Goal: Information Seeking & Learning: Learn about a topic

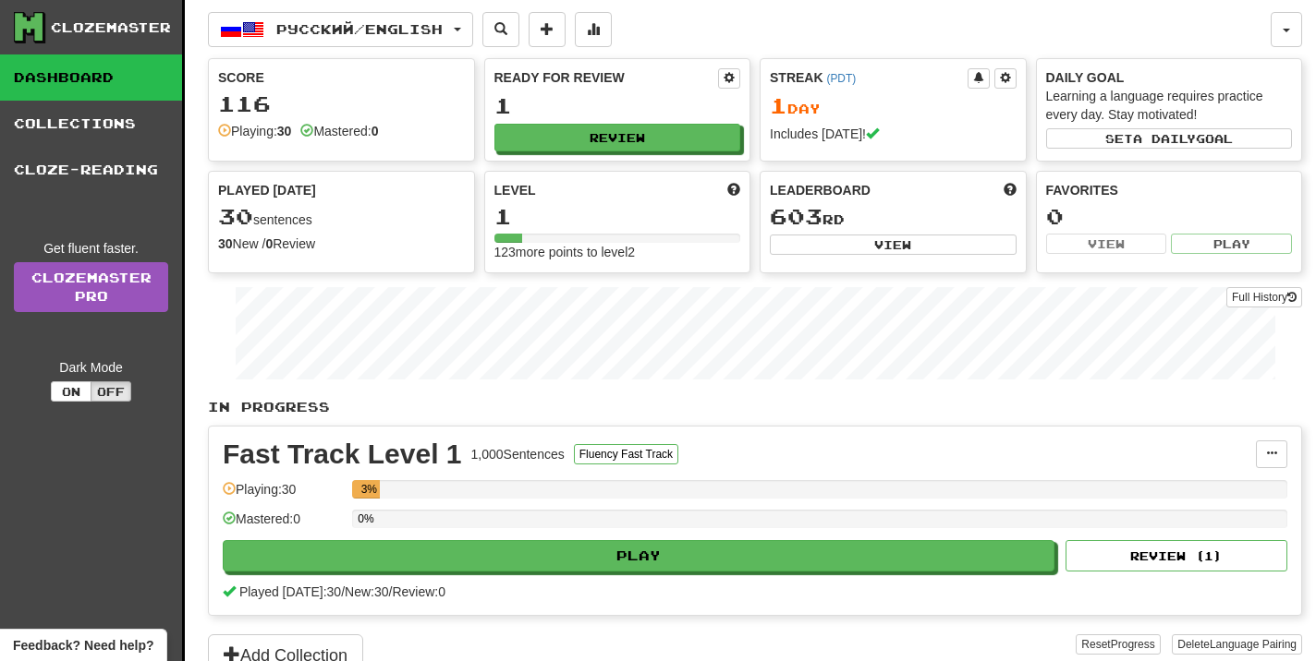
scroll to position [7, 0]
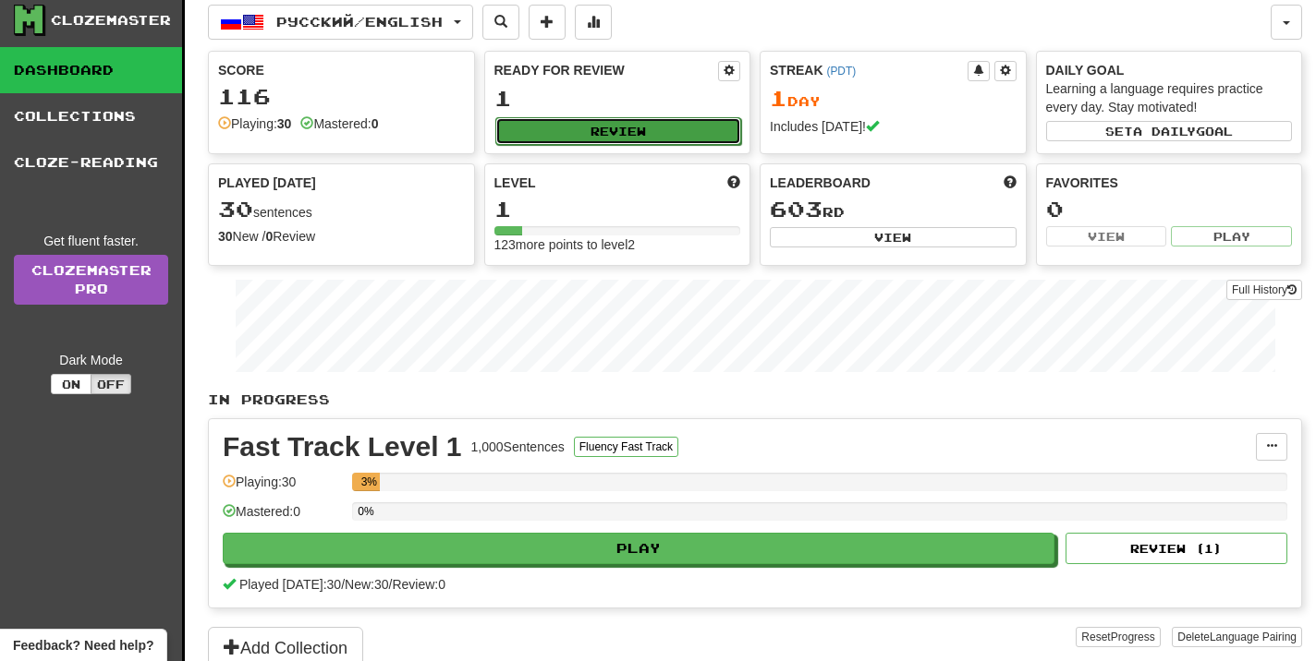
click at [644, 125] on button "Review" at bounding box center [618, 131] width 247 height 28
select select "**"
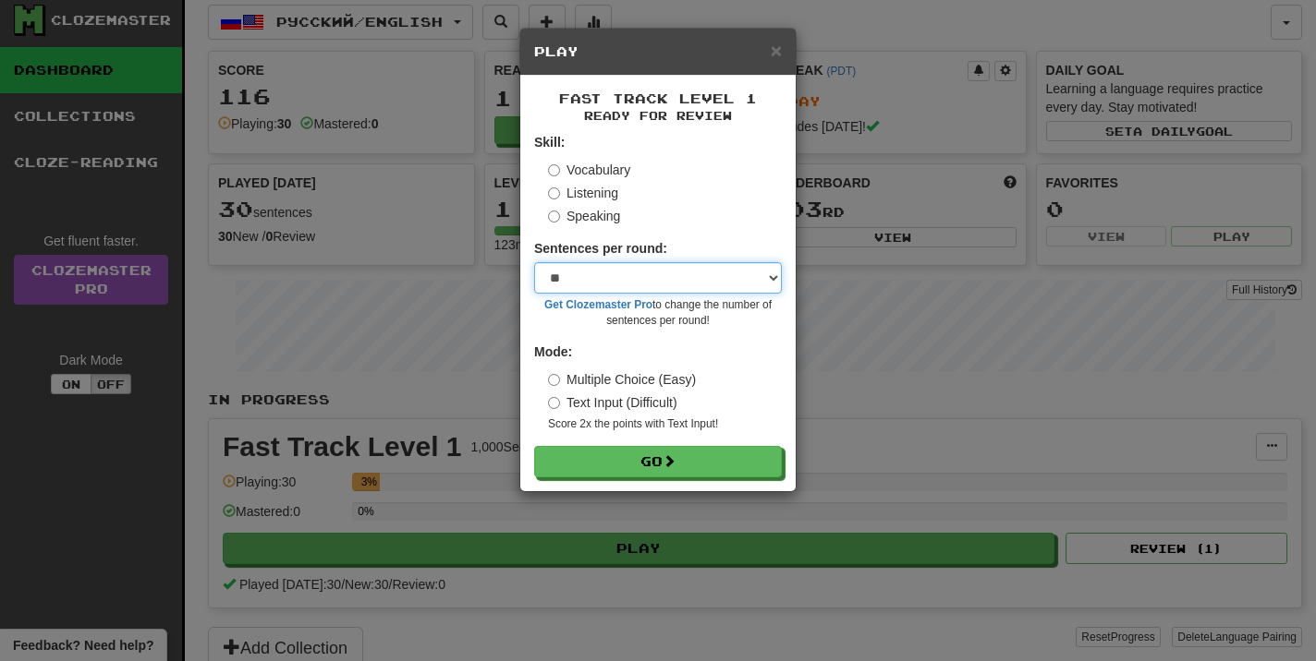
click at [620, 287] on select "* ** ** ** ** ** *** ********" at bounding box center [658, 277] width 248 height 31
click at [534, 262] on select "* ** ** ** ** ** *** ********" at bounding box center [658, 277] width 248 height 31
click at [596, 491] on div "Fast Track Level 1 Ready for Review Skill: Vocabulary Listening Speaking Senten…" at bounding box center [657, 284] width 275 height 416
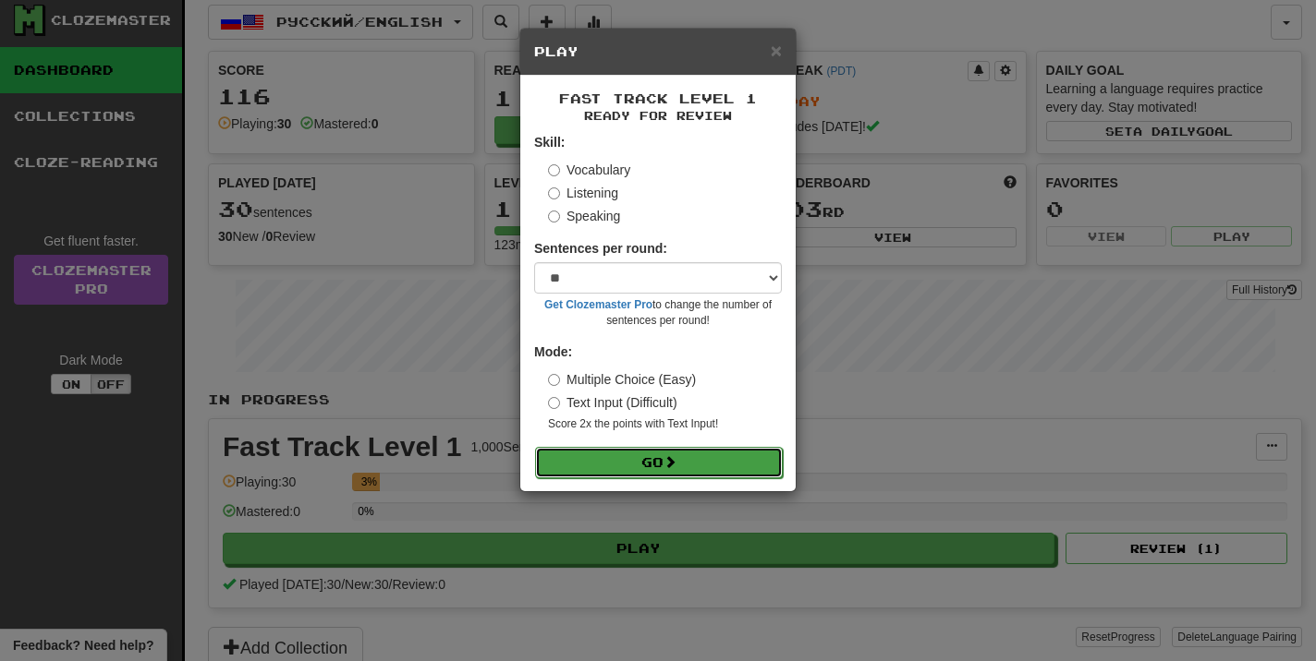
click at [596, 468] on button "Go" at bounding box center [659, 462] width 248 height 31
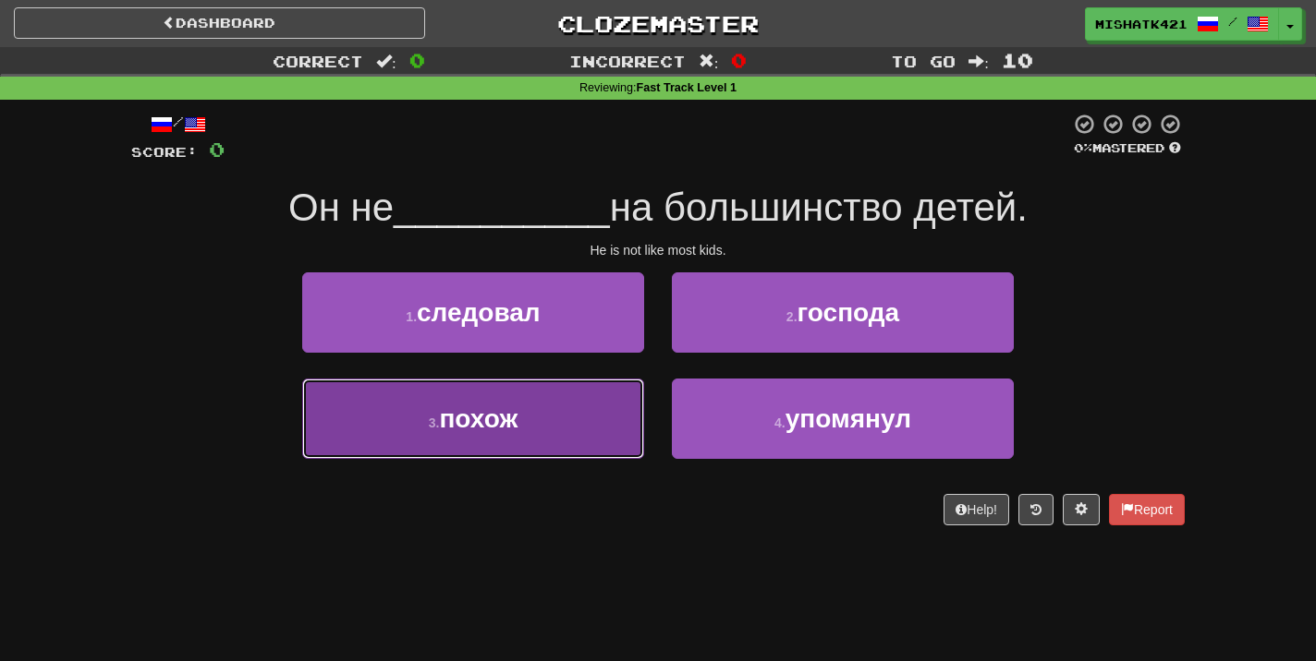
click at [544, 429] on button "3 . похож" at bounding box center [473, 419] width 342 height 80
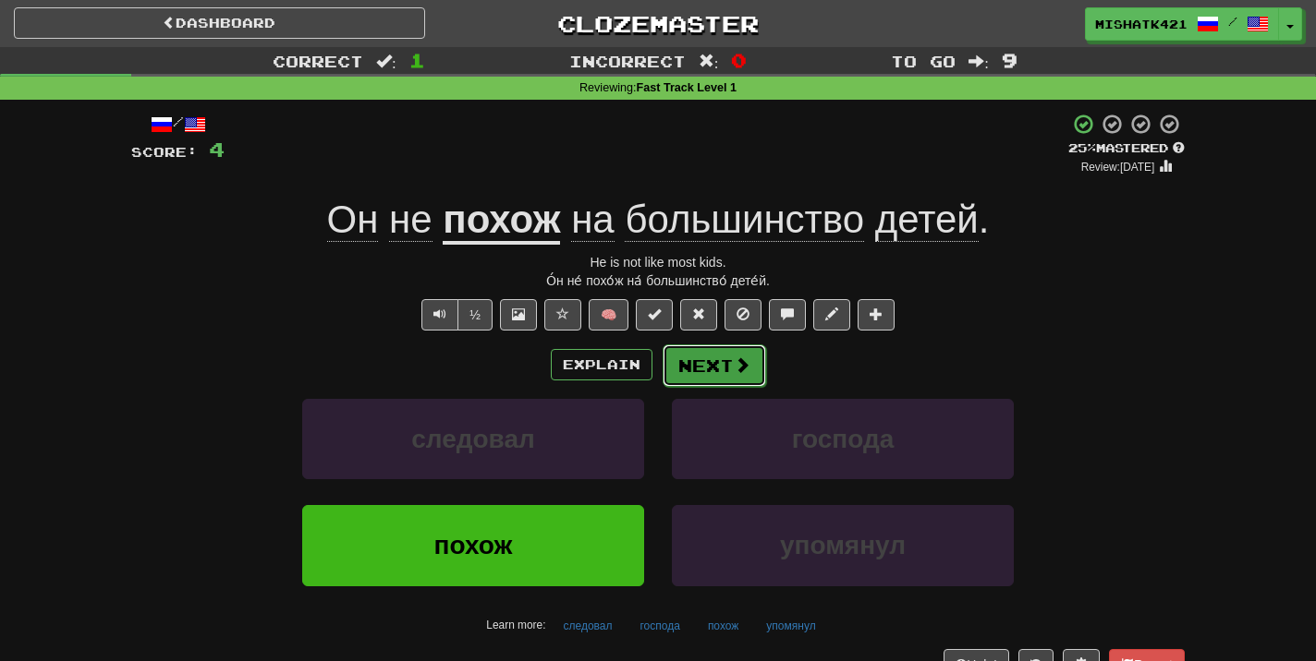
click at [727, 371] on button "Next" at bounding box center [713, 366] width 103 height 42
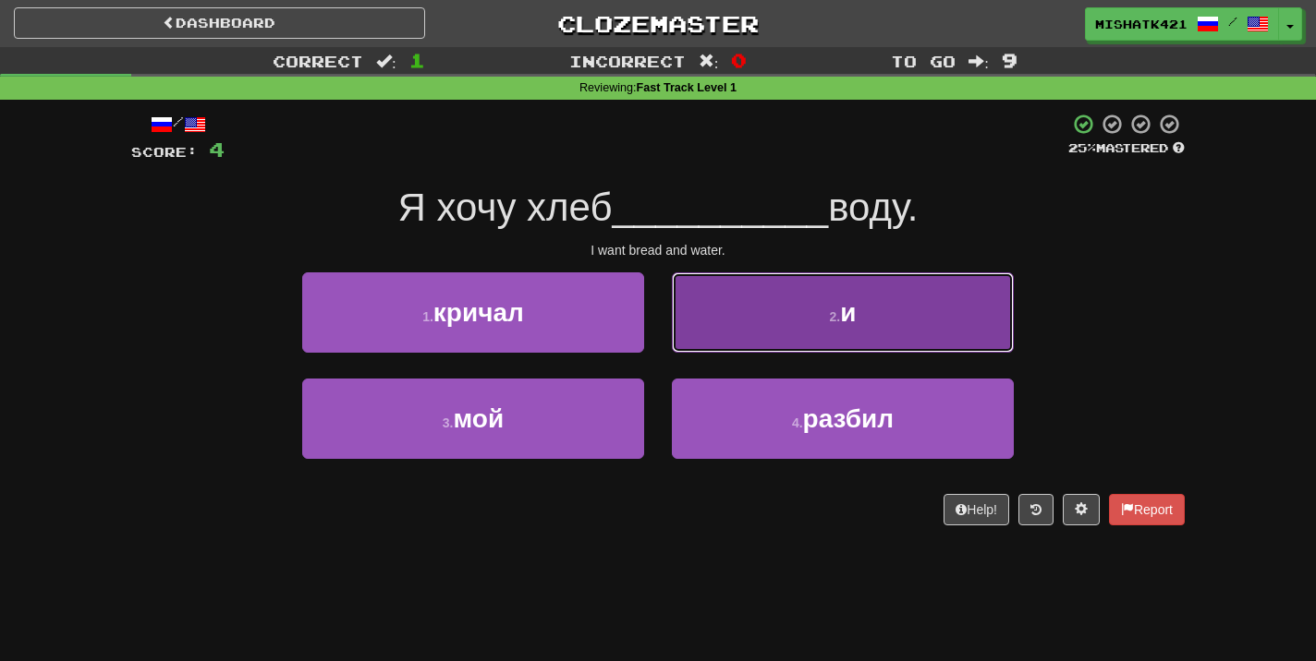
click at [746, 309] on button "2 . и" at bounding box center [843, 313] width 342 height 80
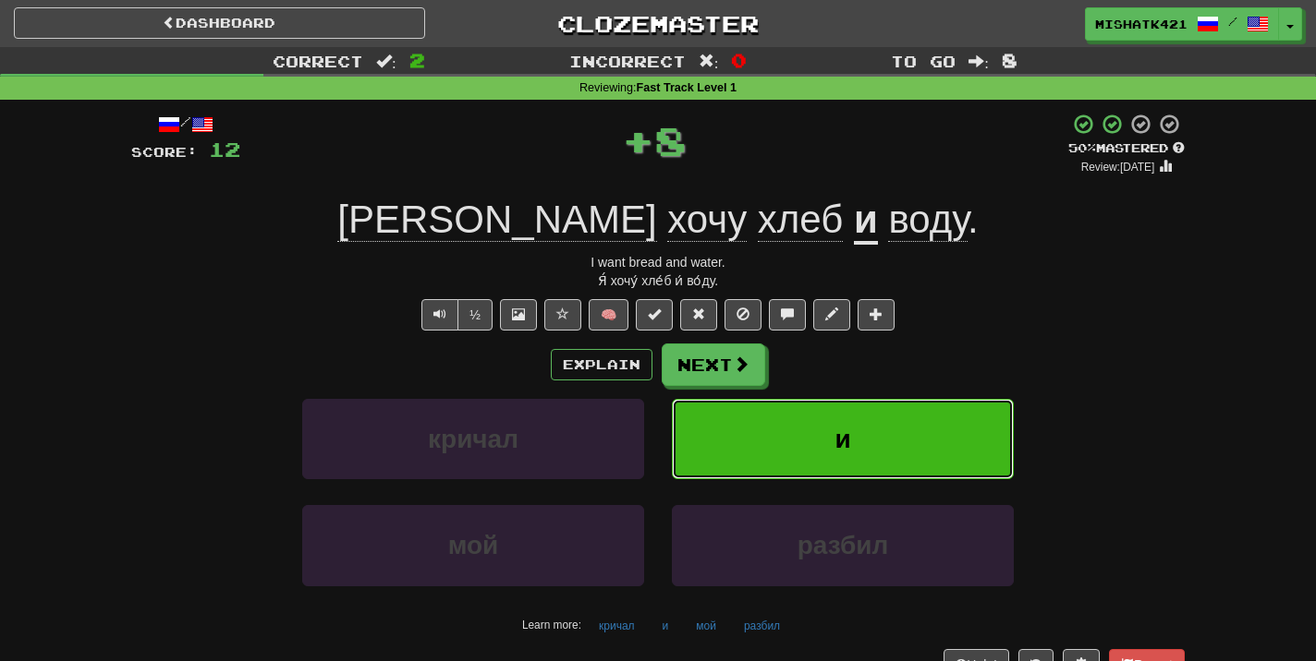
click at [746, 475] on button "и" at bounding box center [843, 439] width 342 height 80
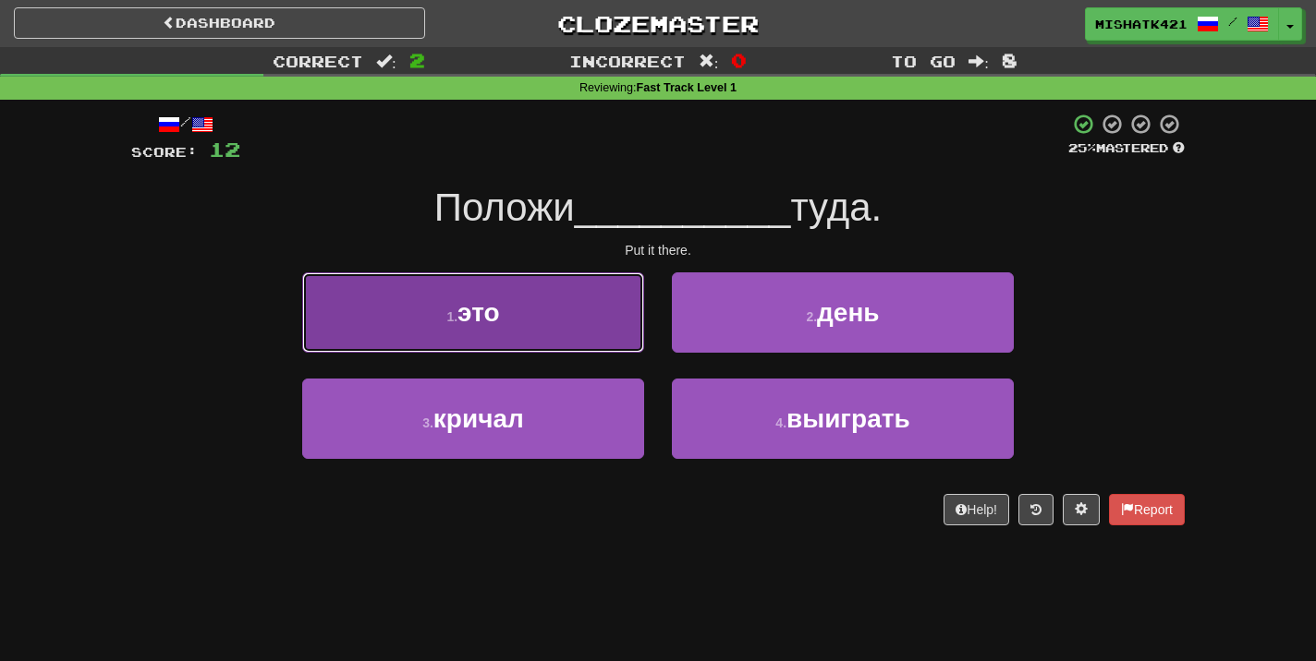
click at [559, 295] on button "1 . это" at bounding box center [473, 313] width 342 height 80
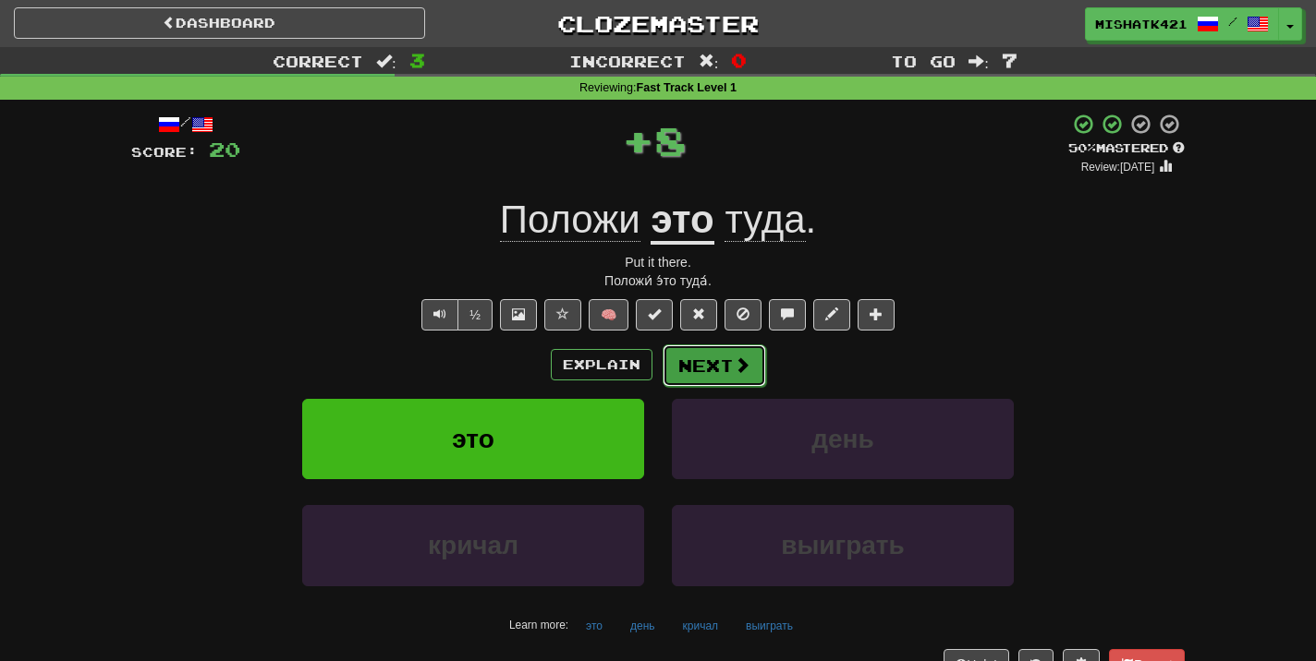
click at [715, 365] on button "Next" at bounding box center [713, 366] width 103 height 42
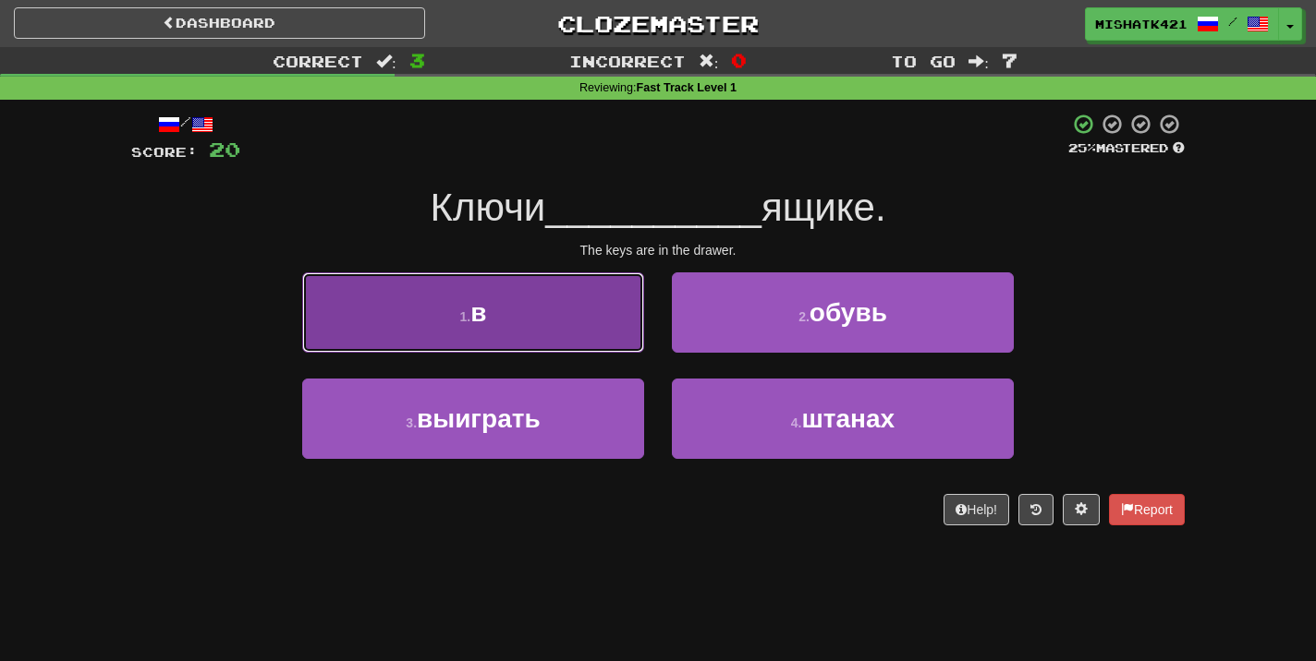
click at [568, 342] on button "1 . в" at bounding box center [473, 313] width 342 height 80
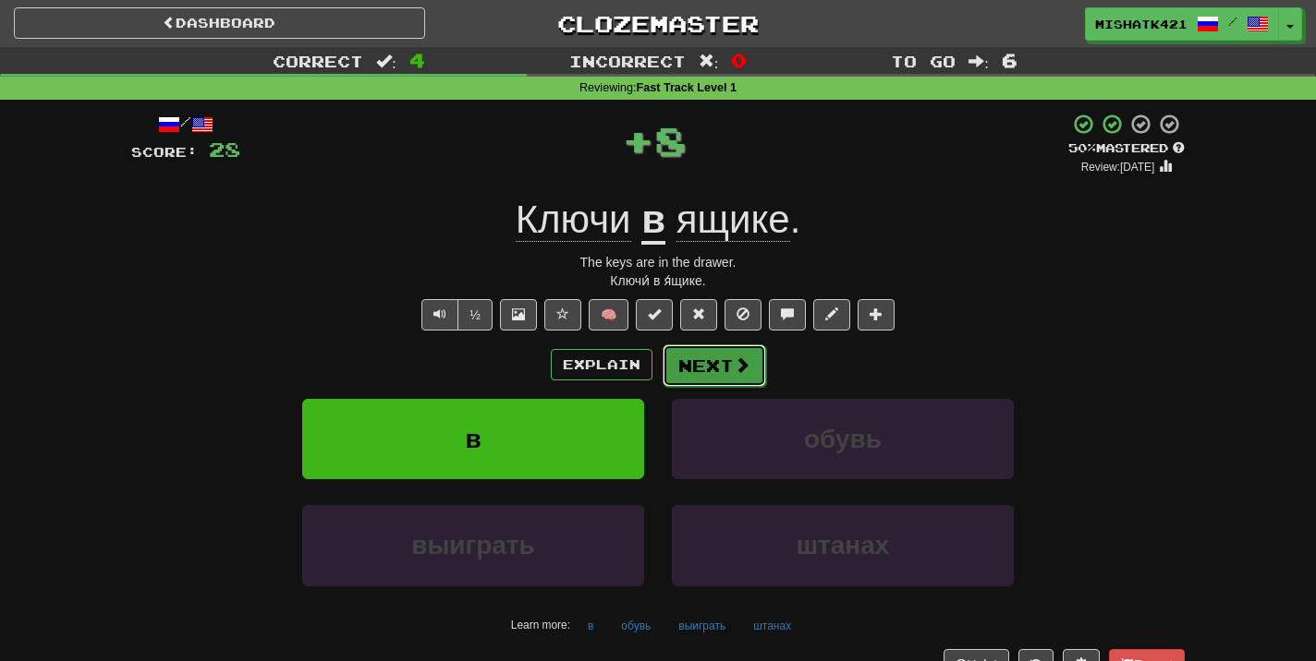
click at [724, 372] on button "Next" at bounding box center [713, 366] width 103 height 42
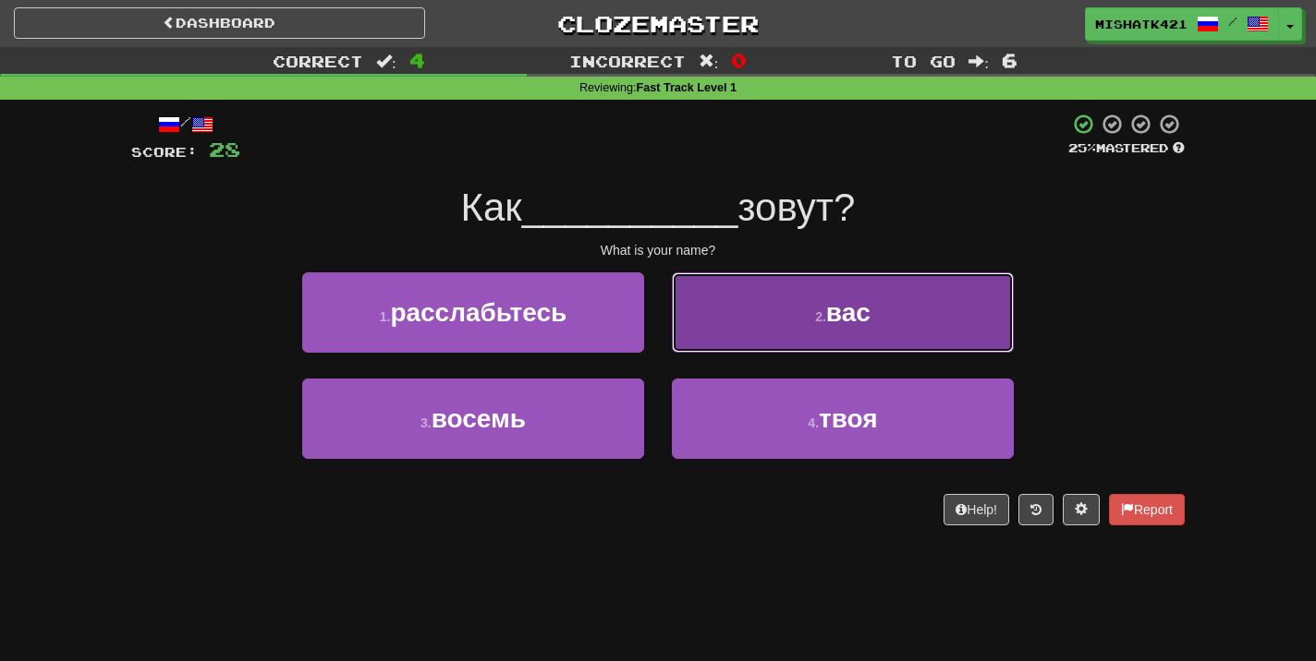
click at [802, 332] on button "2 . вас" at bounding box center [843, 313] width 342 height 80
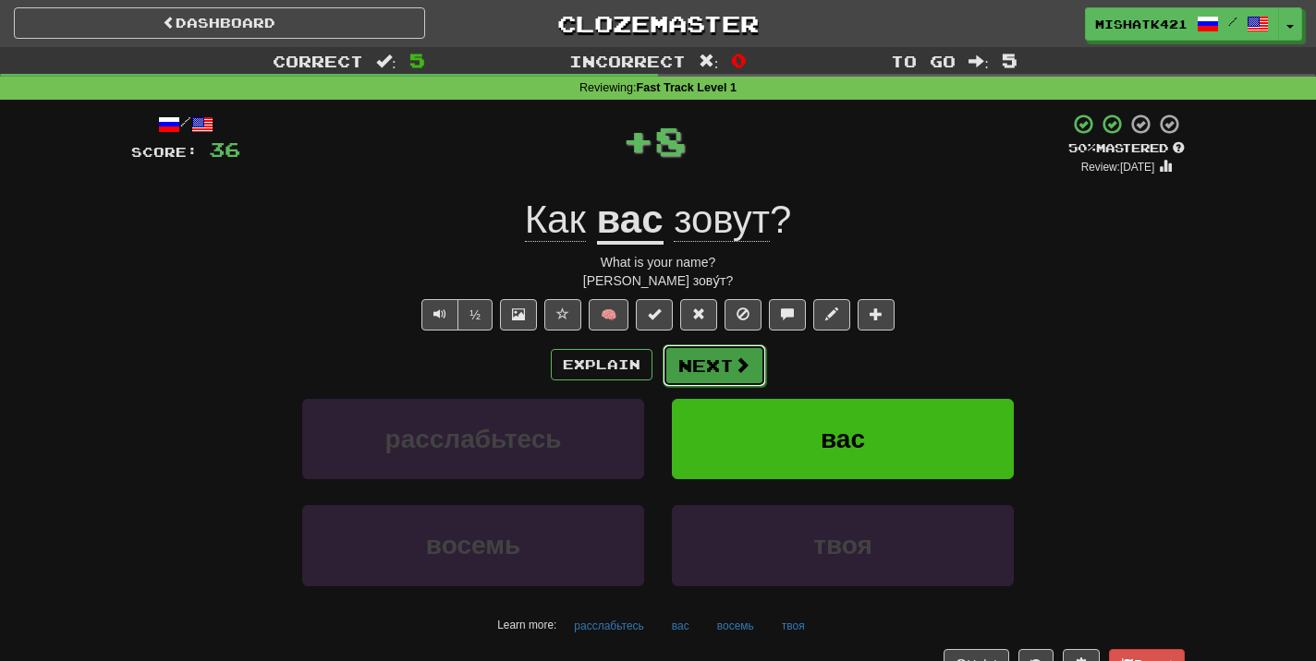
click at [729, 370] on button "Next" at bounding box center [713, 366] width 103 height 42
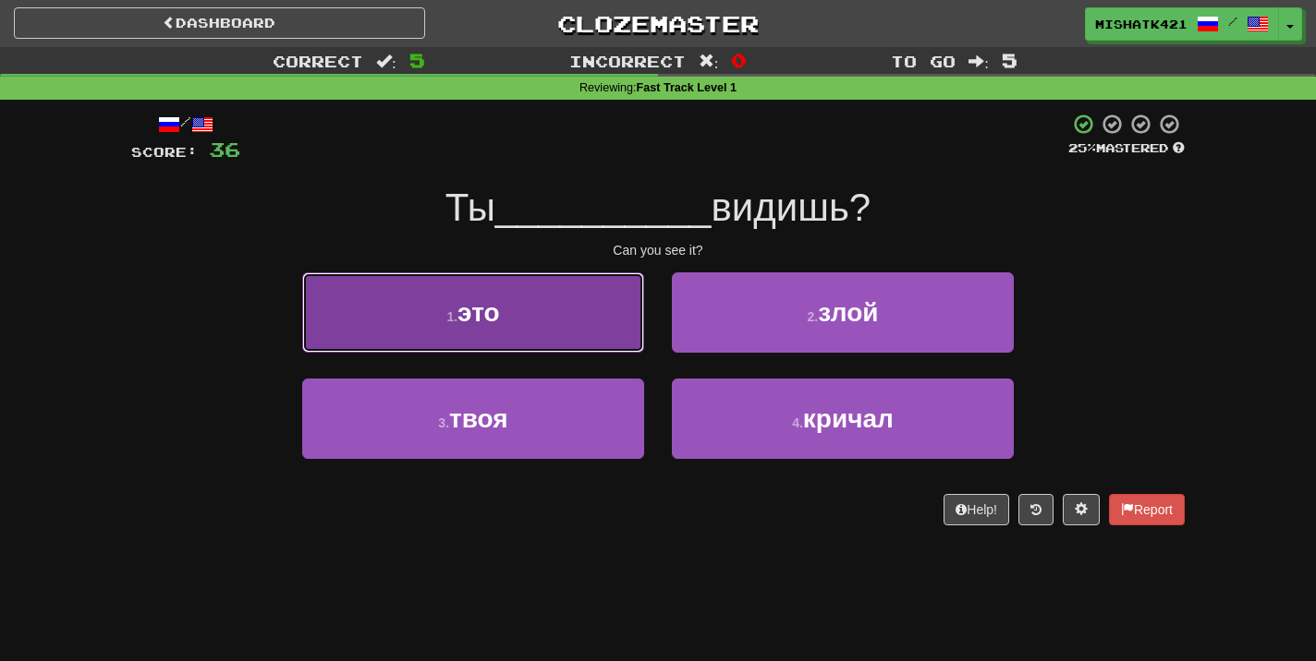
click at [590, 317] on button "1 . это" at bounding box center [473, 313] width 342 height 80
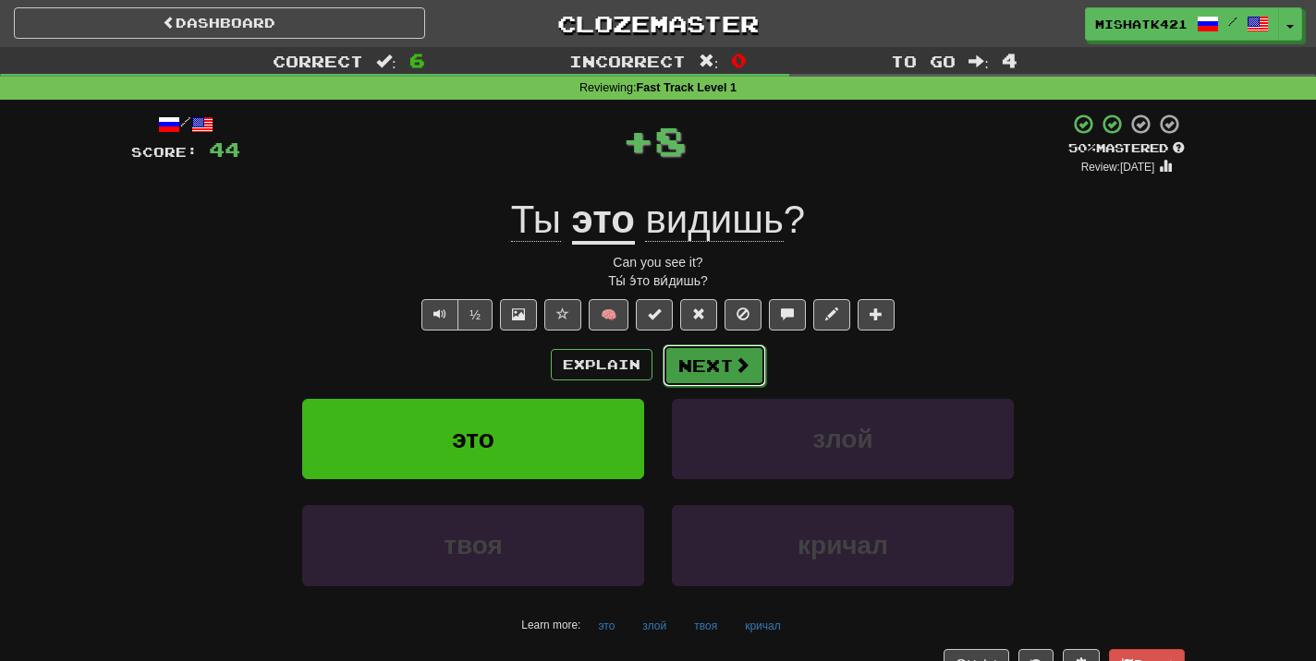
click at [718, 379] on button "Next" at bounding box center [713, 366] width 103 height 42
